Goal: Task Accomplishment & Management: Use online tool/utility

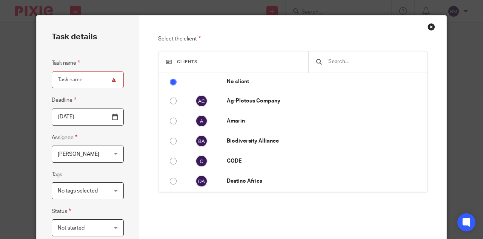
click at [431, 27] on div "Close this dialog window" at bounding box center [432, 27] width 8 height 8
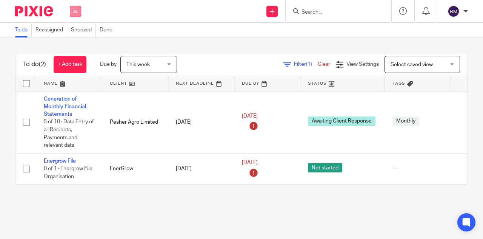
click at [77, 13] on icon at bounding box center [75, 11] width 5 height 5
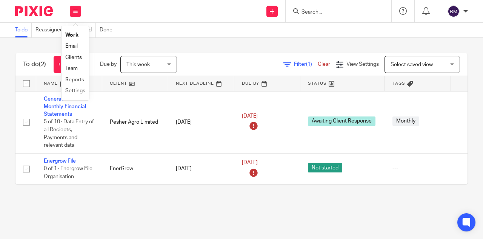
click at [71, 47] on link "Email" at bounding box center [71, 45] width 12 height 5
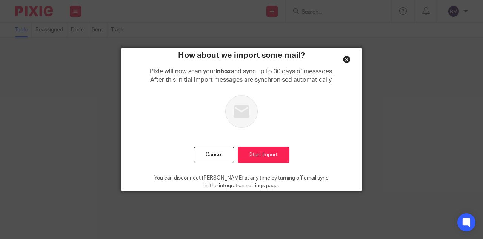
click at [345, 60] on div "Close this dialog window" at bounding box center [347, 59] width 8 height 8
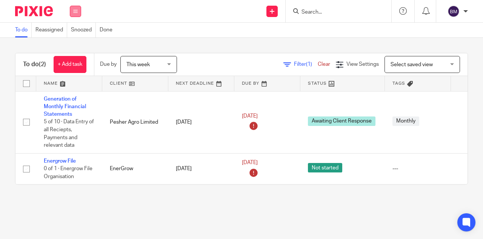
click at [75, 12] on icon at bounding box center [75, 11] width 5 height 5
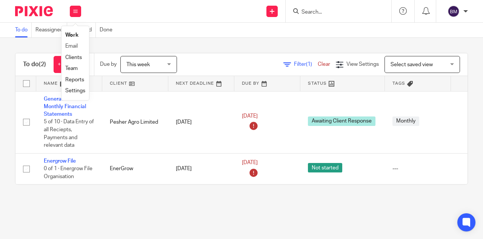
click at [72, 49] on li "Email" at bounding box center [75, 46] width 20 height 11
click at [70, 47] on link "Email" at bounding box center [71, 45] width 12 height 5
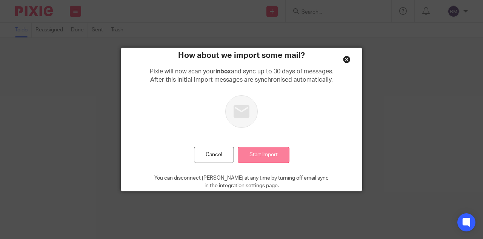
click at [260, 153] on input "Start Import" at bounding box center [264, 154] width 52 height 16
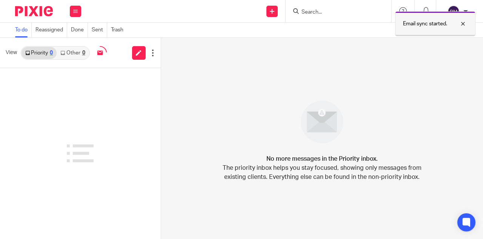
click at [466, 24] on div at bounding box center [457, 23] width 20 height 9
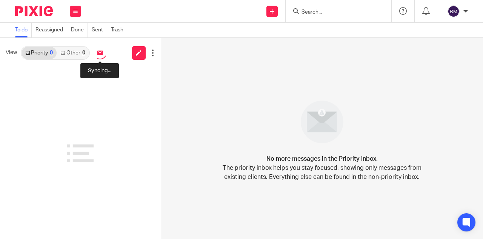
click at [101, 55] on img at bounding box center [100, 52] width 13 height 13
click at [11, 52] on span "View" at bounding box center [11, 53] width 11 height 8
click at [42, 52] on link "Priority 0" at bounding box center [39, 53] width 35 height 12
